Goal: Information Seeking & Learning: Learn about a topic

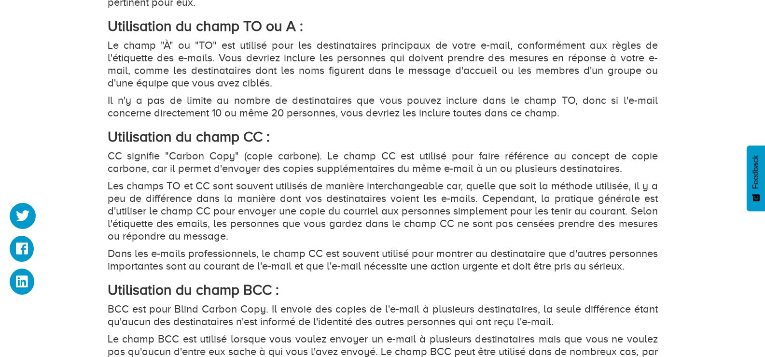
scroll to position [1158, 0]
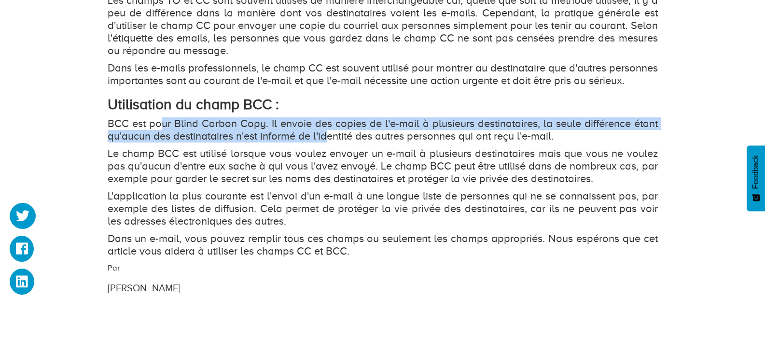
drag, startPoint x: 164, startPoint y: 139, endPoint x: 339, endPoint y: 151, distance: 175.1
click at [332, 142] on p "BCC est pour Blind Carbon Copy. Il envoie des copies de l'e-mail à plusieurs de…" at bounding box center [383, 129] width 550 height 25
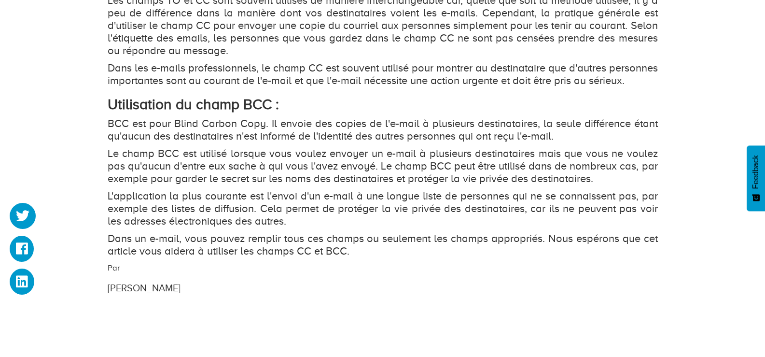
click at [348, 142] on p "BCC est pour Blind Carbon Copy. Il envoie des copies de l'e-mail à plusieurs de…" at bounding box center [383, 129] width 550 height 25
drag, startPoint x: 360, startPoint y: 142, endPoint x: 459, endPoint y: 150, distance: 99.8
click at [444, 142] on p "BCC est pour Blind Carbon Copy. Il envoie des copies de l'e-mail à plusieurs de…" at bounding box center [383, 129] width 550 height 25
click at [459, 142] on p "BCC est pour Blind Carbon Copy. Il envoie des copies de l'e-mail à plusieurs de…" at bounding box center [383, 129] width 550 height 25
drag, startPoint x: 201, startPoint y: 129, endPoint x: 303, endPoint y: 142, distance: 103.2
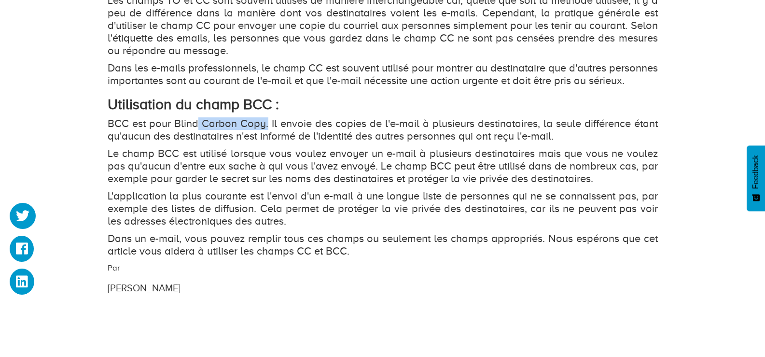
click at [305, 142] on p "BCC est pour Blind Carbon Copy. Il envoie des copies de l'e-mail à plusieurs de…" at bounding box center [383, 129] width 550 height 25
drag, startPoint x: 299, startPoint y: 143, endPoint x: 416, endPoint y: 155, distance: 117.4
click at [412, 142] on p "BCC est pour Blind Carbon Copy. Il envoie des copies de l'e-mail à plusieurs de…" at bounding box center [383, 129] width 550 height 25
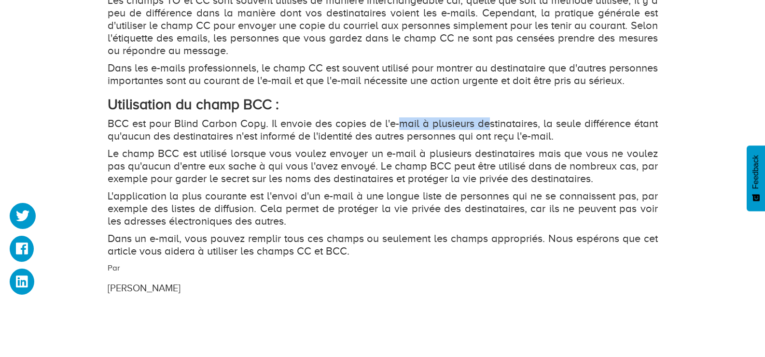
drag, startPoint x: 412, startPoint y: 135, endPoint x: 489, endPoint y: 142, distance: 78.0
click at [489, 142] on p "BCC est pour Blind Carbon Copy. Il envoie des copies de l'e-mail à plusieurs de…" at bounding box center [383, 129] width 550 height 25
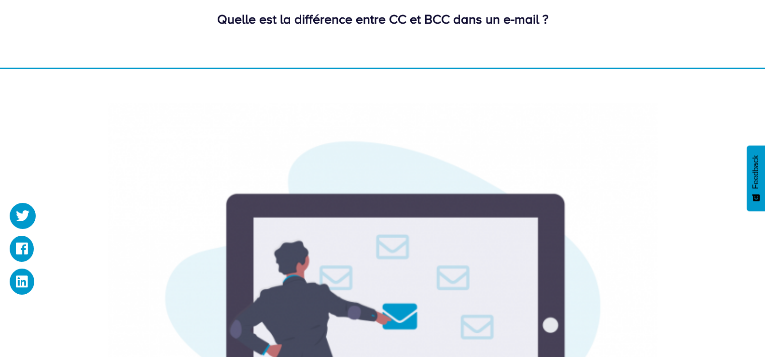
scroll to position [0, 0]
